Goal: Task Accomplishment & Management: Complete application form

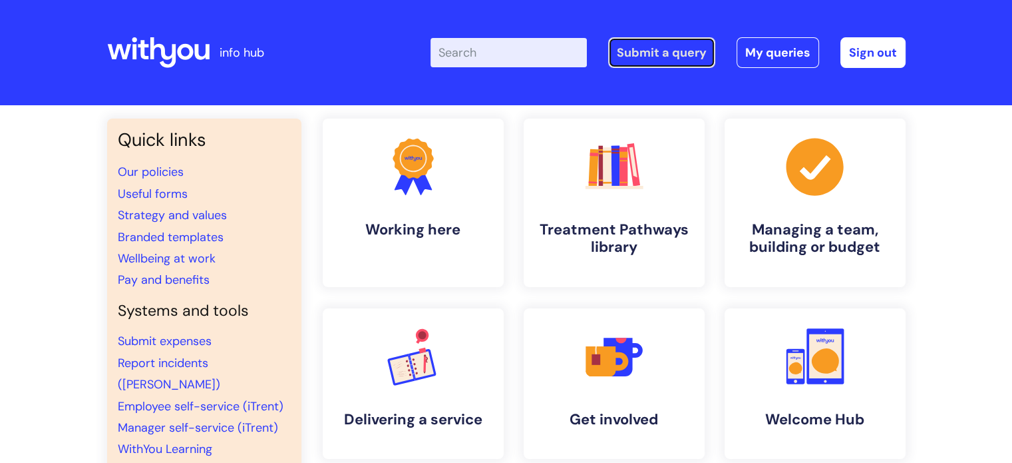
click at [647, 58] on link "Submit a query" at bounding box center [661, 52] width 107 height 31
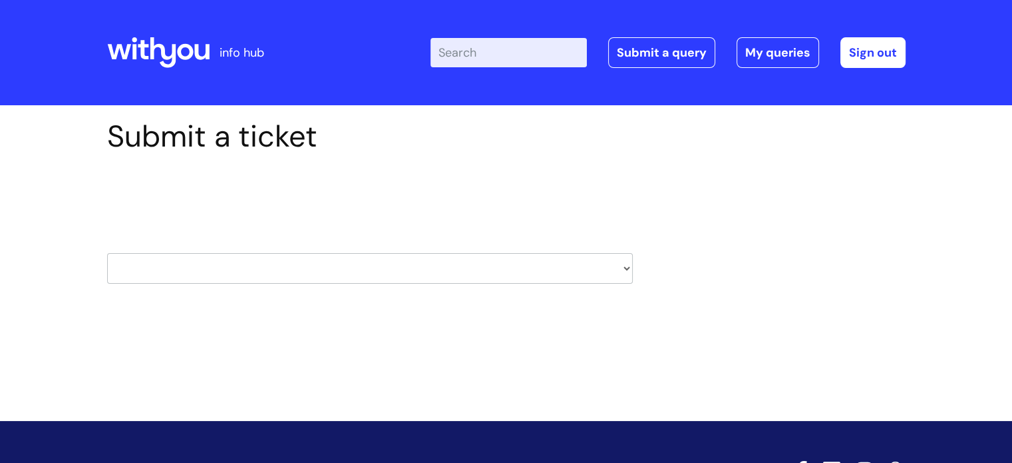
click at [335, 277] on select "HR / People IT and Support Clinical Drug Alerts Finance Accounts Data Support T…" at bounding box center [370, 268] width 526 height 31
select select "systems"
click at [107, 253] on select "HR / People IT and Support Clinical Drug Alerts Finance Accounts Data Support T…" at bounding box center [370, 268] width 526 height 31
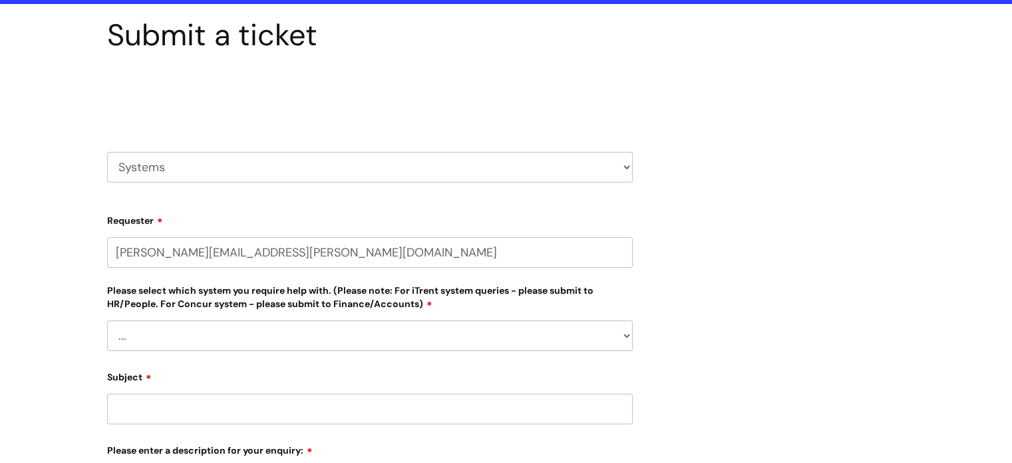
select select "80004286574"
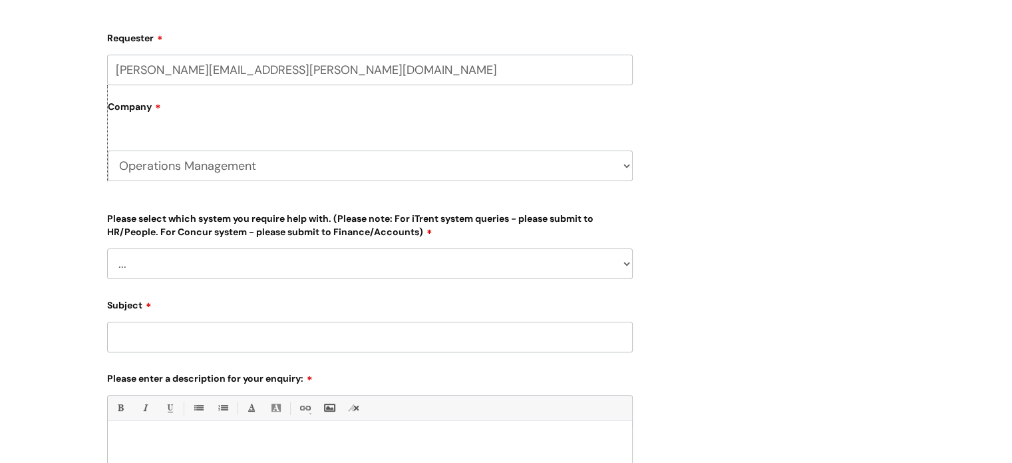
scroll to position [290, 0]
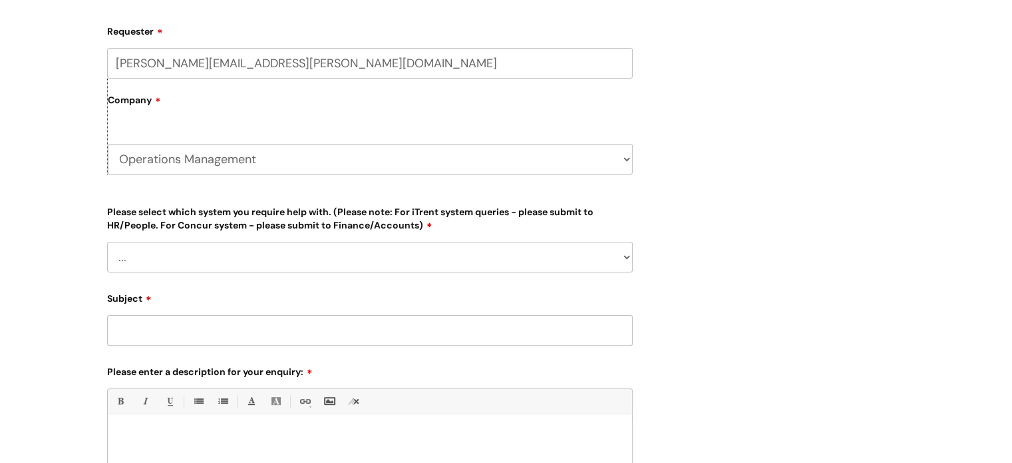
click at [164, 264] on select "... [PERSON_NAME] Helpdesk [DATE][DOMAIN_NAME] Nebula fault ILLY CarePath fault…" at bounding box center [370, 257] width 526 height 31
select select "[PERSON_NAME]"
click at [107, 242] on select "... [PERSON_NAME] Helpdesk [DATE][DOMAIN_NAME] Nebula fault ILLY CarePath fault…" at bounding box center [370, 257] width 526 height 31
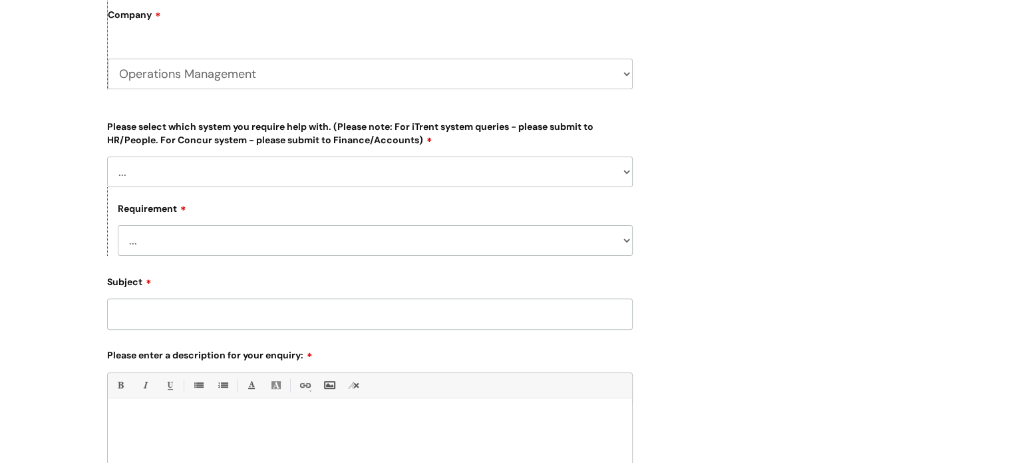
scroll to position [377, 0]
click at [172, 244] on select "... Login required Data report assistance Reporting a fault" at bounding box center [375, 239] width 515 height 31
select select "Data report assistance"
click at [118, 224] on select "... Login required Data report assistance Reporting a fault" at bounding box center [375, 239] width 515 height 31
click at [200, 316] on input "Subject" at bounding box center [370, 312] width 526 height 31
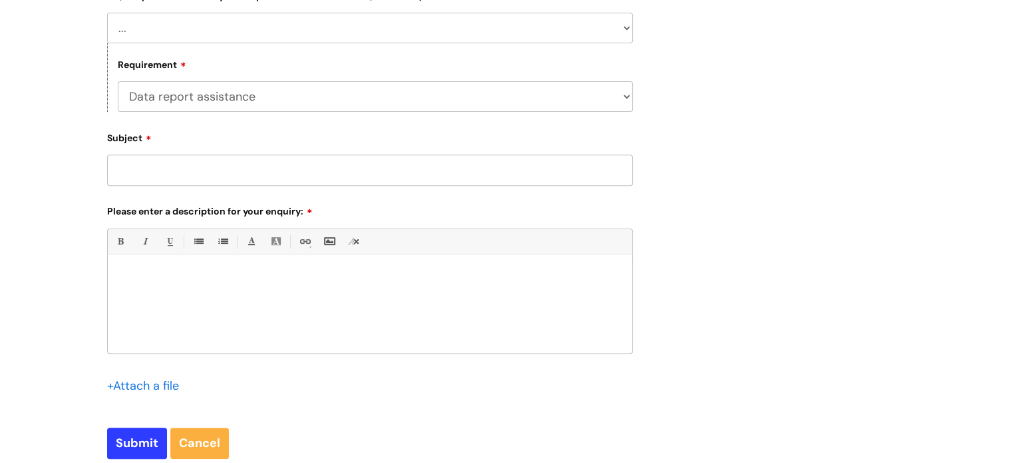
scroll to position [524, 0]
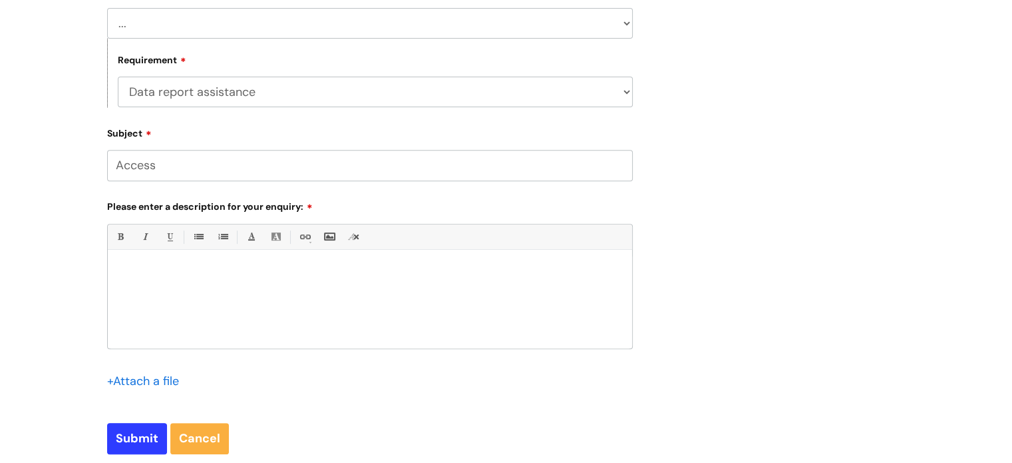
type input "Access"
click at [165, 275] on p at bounding box center [370, 272] width 505 height 12
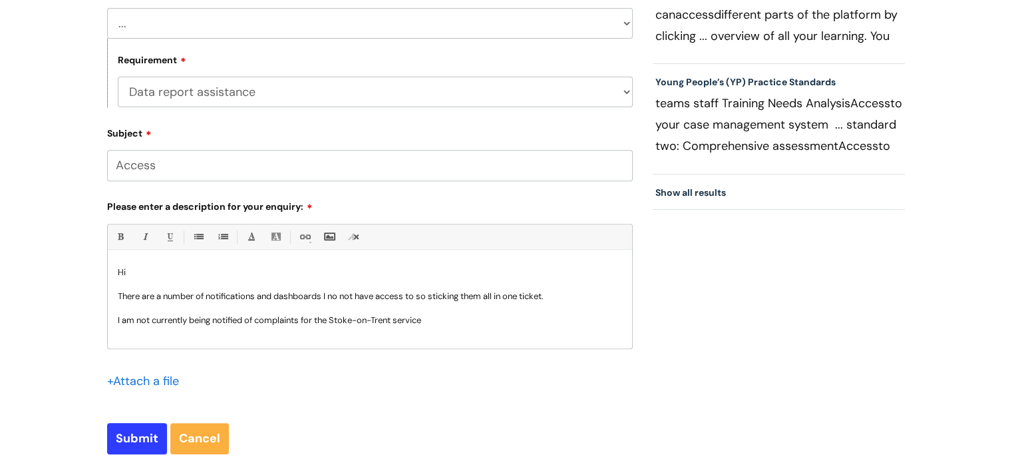
click at [451, 329] on div "Hi There are a number of notifications and dashboards I no not have access to s…" at bounding box center [370, 302] width 524 height 92
click at [116, 320] on div "Hi There are a number of notifications and dashboards I no not have access to s…" at bounding box center [370, 302] width 524 height 92
click at [457, 320] on p "- I am not currently being notified of complaints for the Stoke-on-Trent service" at bounding box center [370, 320] width 505 height 12
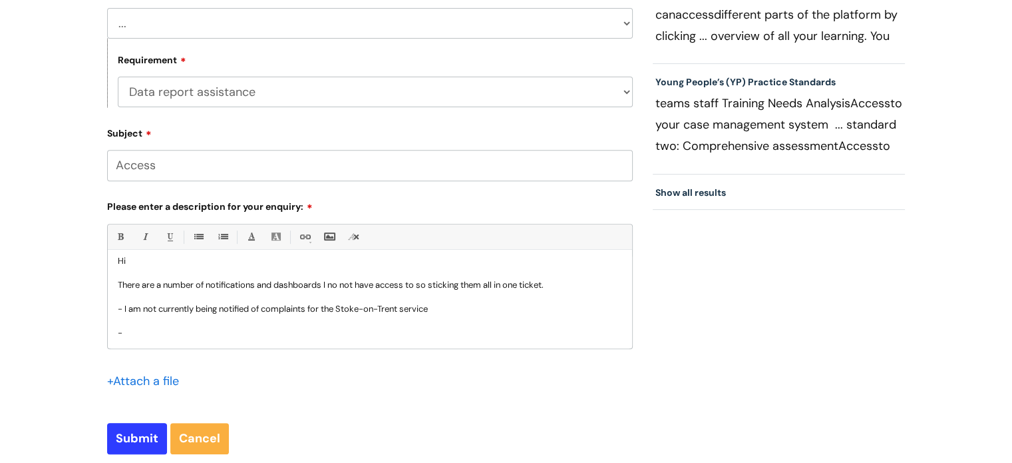
scroll to position [526, 0]
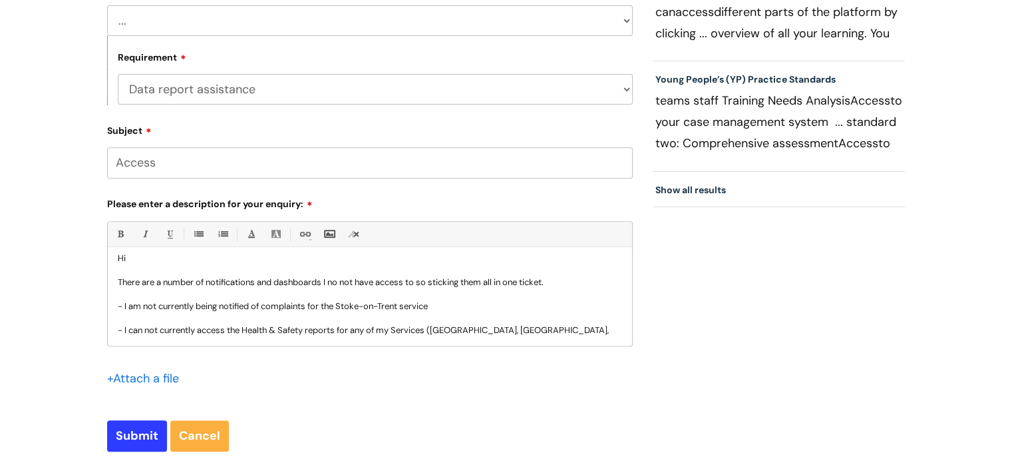
click at [341, 331] on p "- I can not currently access the Health & Safety reports for any of my Services…" at bounding box center [370, 330] width 505 height 12
click at [527, 333] on p "- I can not currently access the Health & Safety section for any of my Services…" at bounding box center [370, 330] width 505 height 12
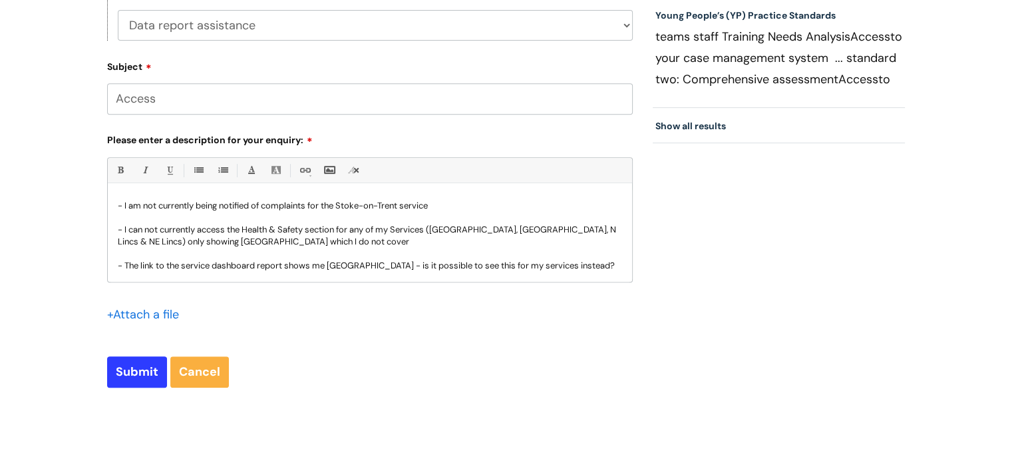
scroll to position [592, 0]
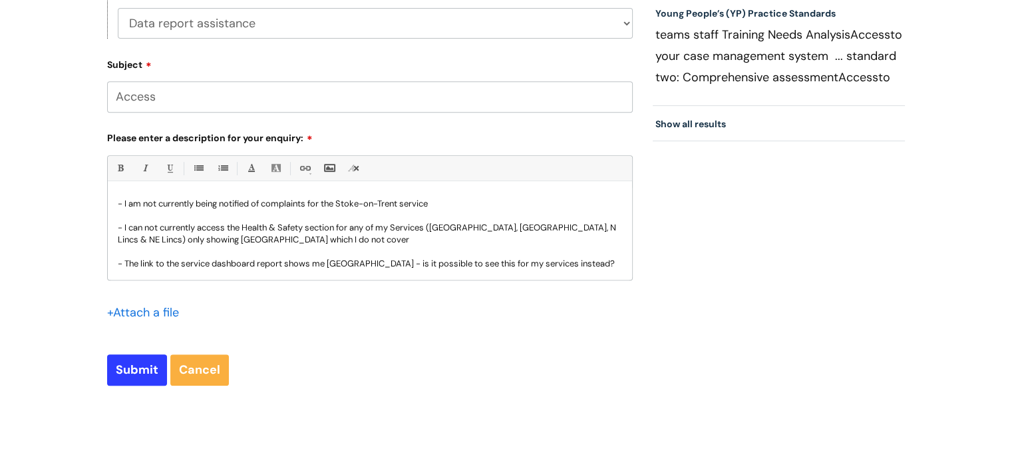
click at [592, 268] on p "- I can not currently access the Health & Safety section for any of my Services…" at bounding box center [370, 246] width 505 height 48
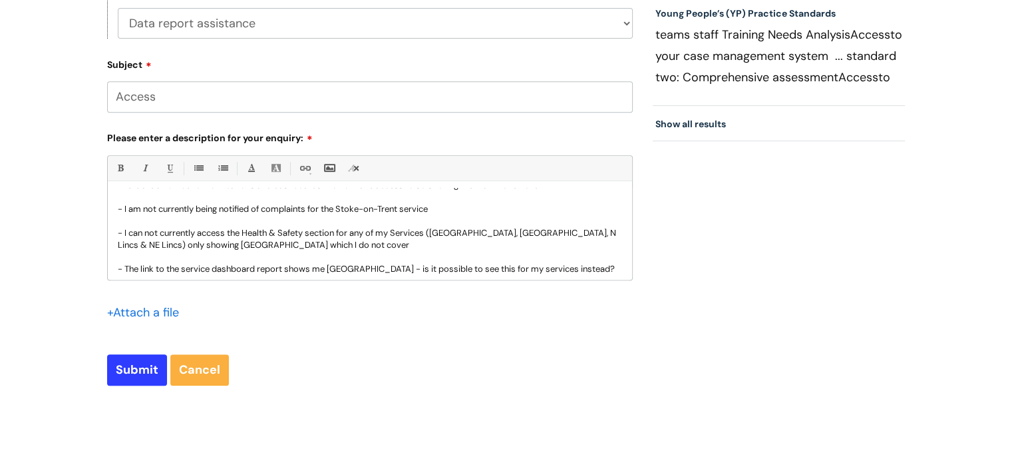
click at [501, 204] on p "- I am not currently being notified of complaints for the Stoke-on-Trent service" at bounding box center [370, 209] width 505 height 12
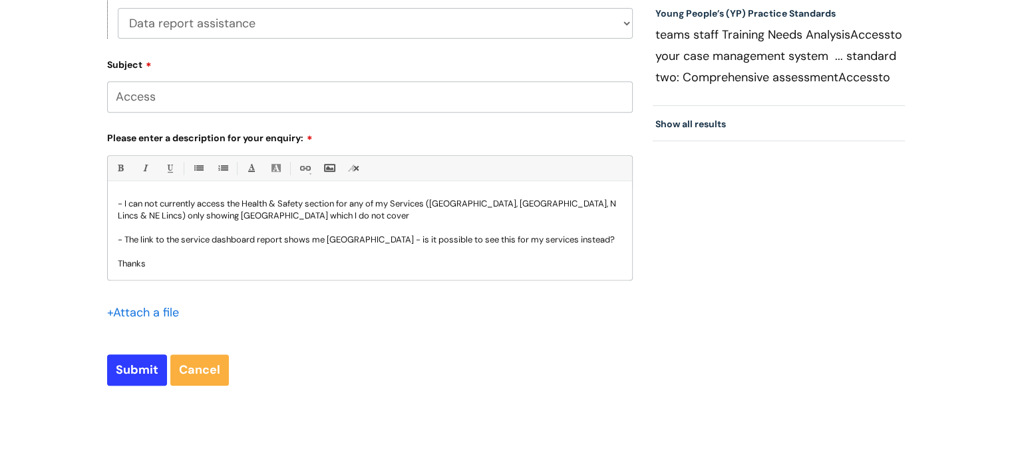
click at [182, 94] on input "Access" at bounding box center [370, 96] width 526 height 31
type input "Access for my services"
click at [138, 384] on input "Submit" at bounding box center [137, 369] width 60 height 31
type input "Please Wait..."
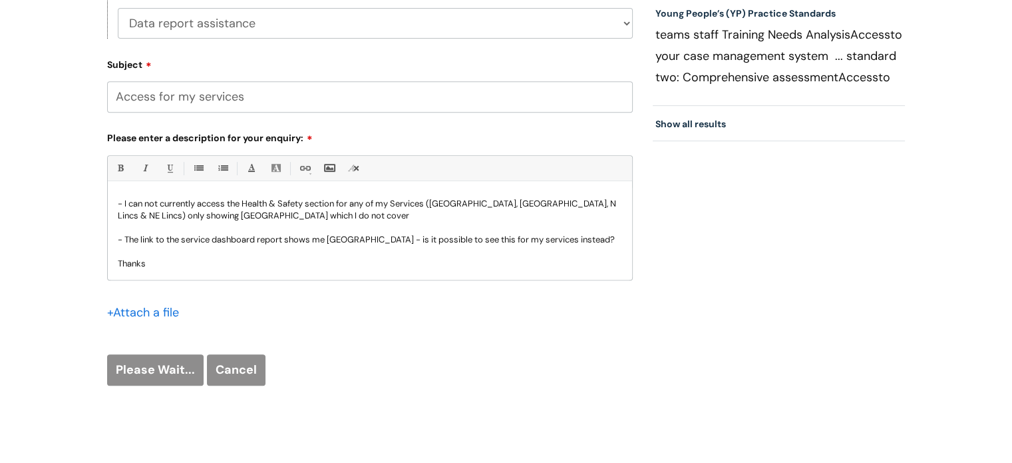
click at [138, 384] on div "Please Wait... Cancel" at bounding box center [370, 369] width 526 height 31
